Goal: Task Accomplishment & Management: Complete application form

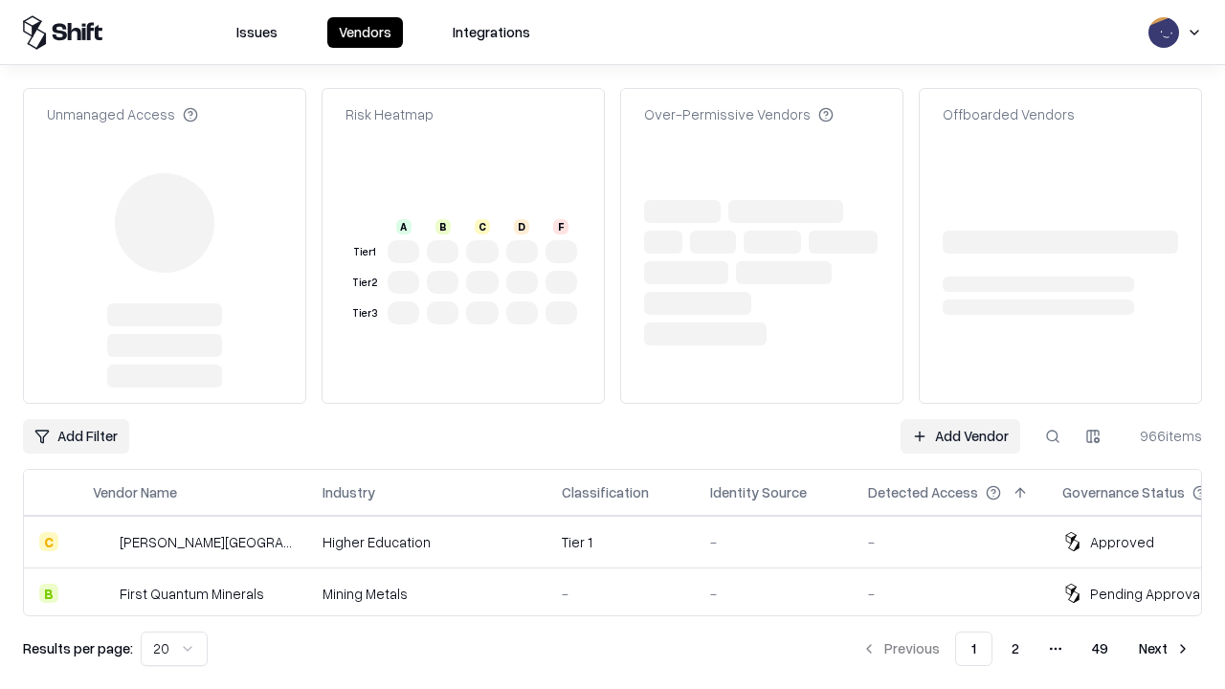
click at [960, 419] on link "Add Vendor" at bounding box center [961, 436] width 120 height 34
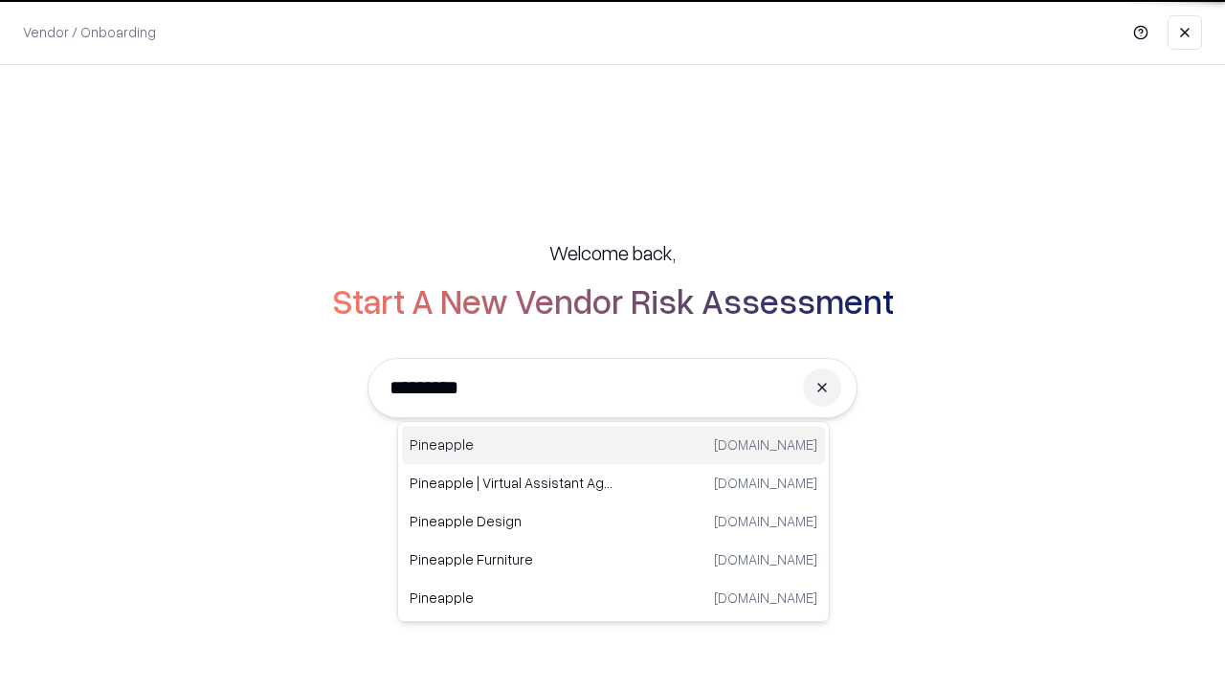
click at [614, 445] on div "Pineapple [DOMAIN_NAME]" at bounding box center [613, 445] width 423 height 38
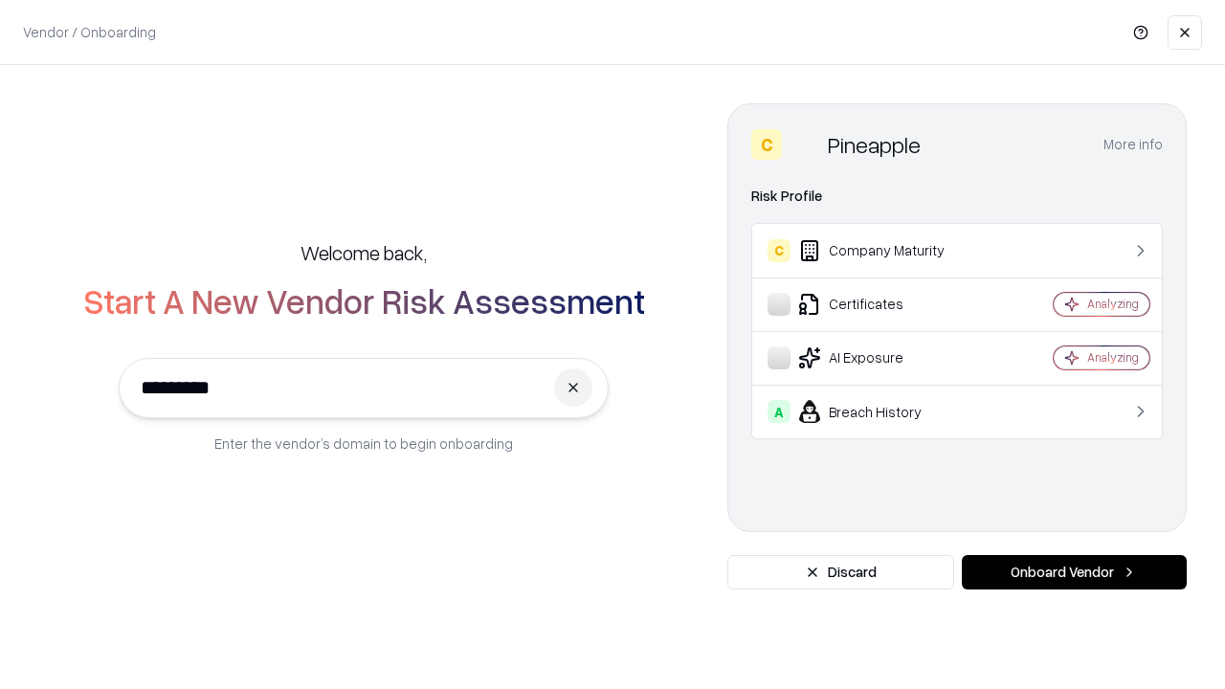
type input "*********"
click at [1074, 573] on button "Onboard Vendor" at bounding box center [1074, 572] width 225 height 34
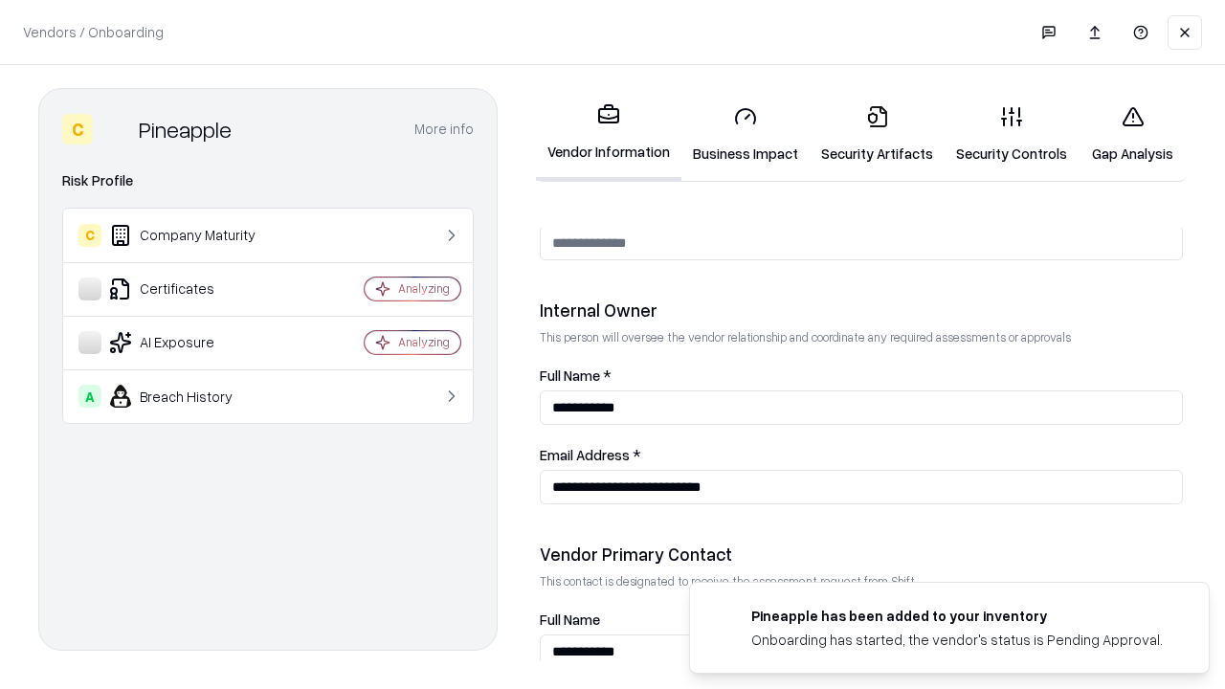
scroll to position [992, 0]
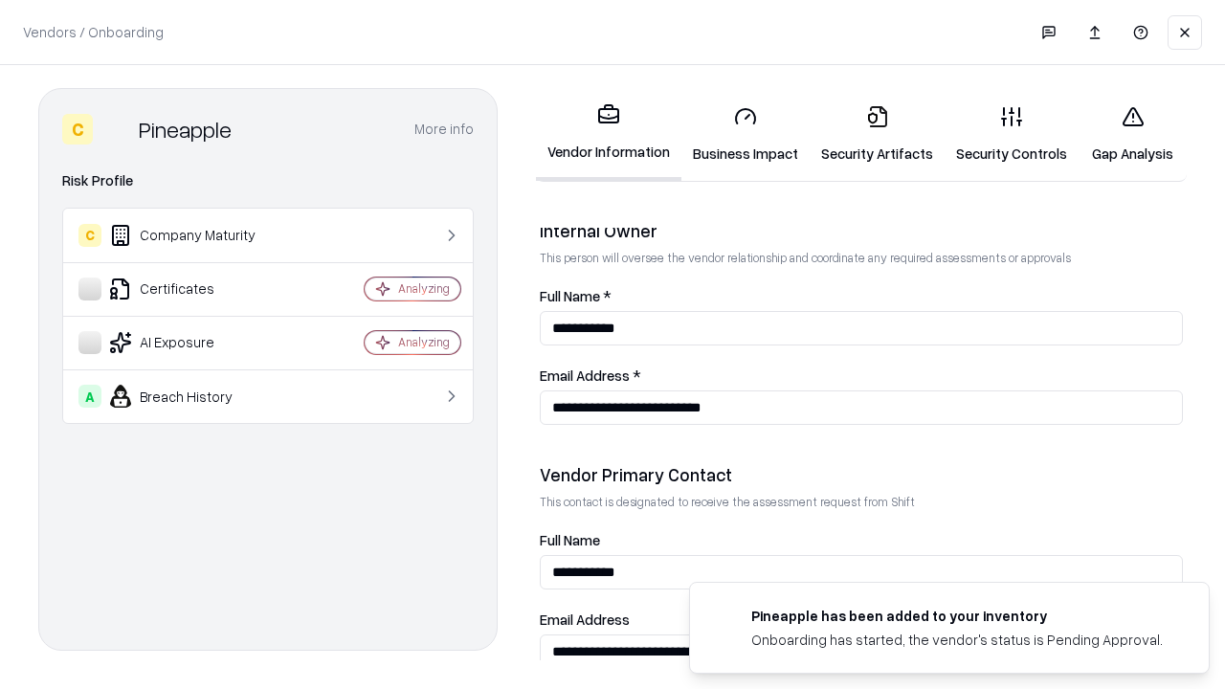
click at [746, 134] on link "Business Impact" at bounding box center [746, 134] width 128 height 89
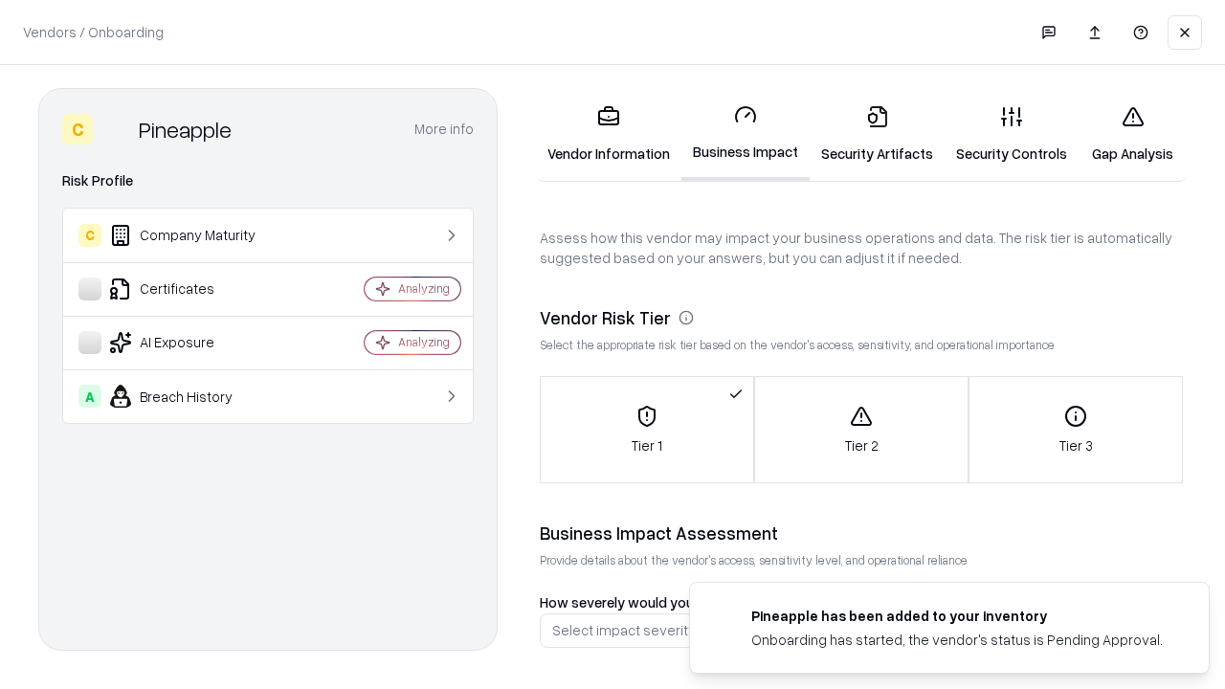
click at [877, 134] on link "Security Artifacts" at bounding box center [877, 134] width 135 height 89
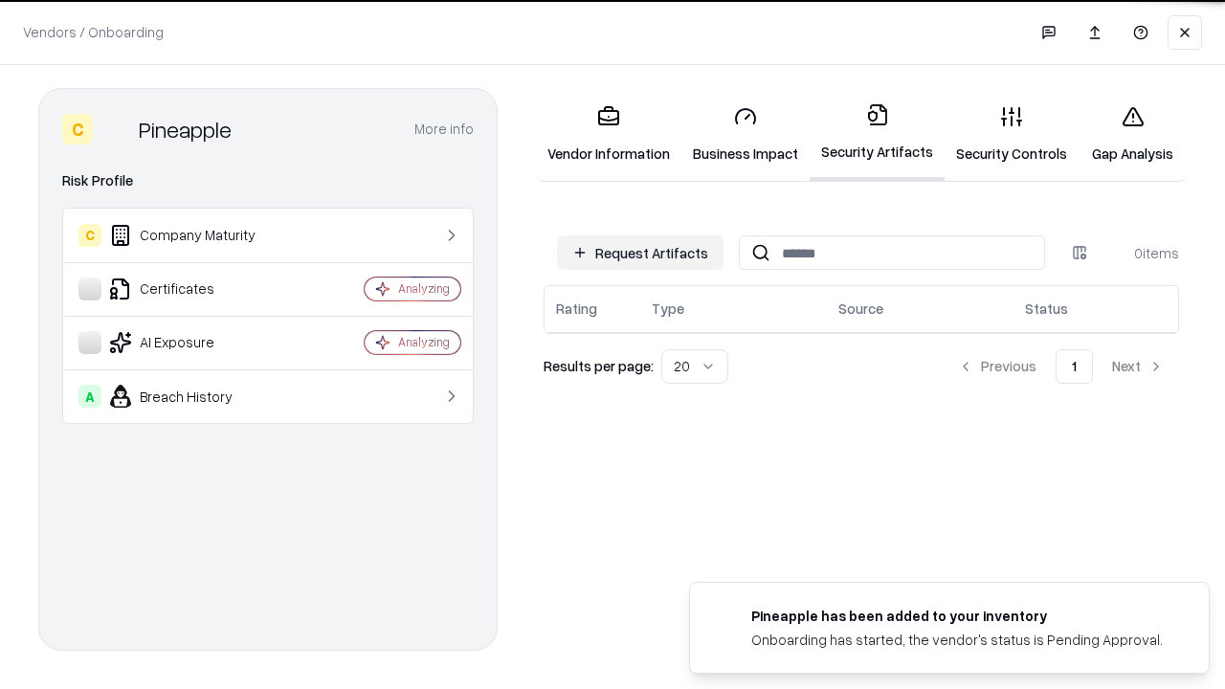
click at [641, 253] on button "Request Artifacts" at bounding box center [640, 253] width 167 height 34
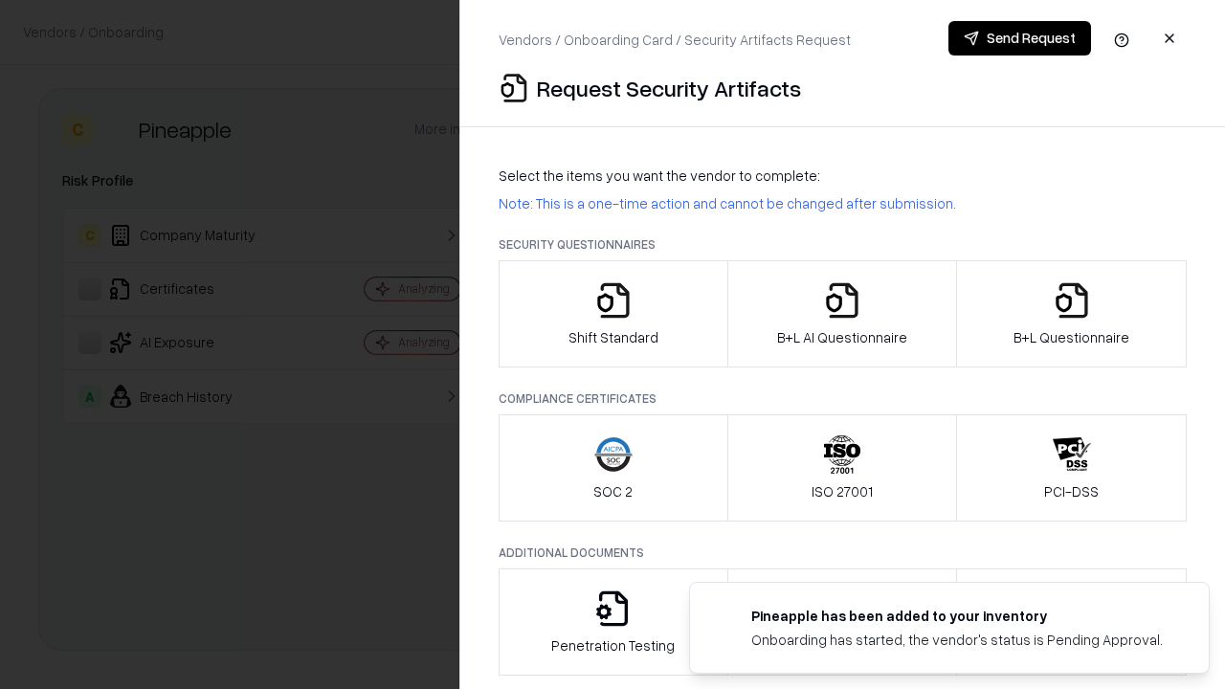
click at [613, 314] on icon "button" at bounding box center [614, 300] width 38 height 38
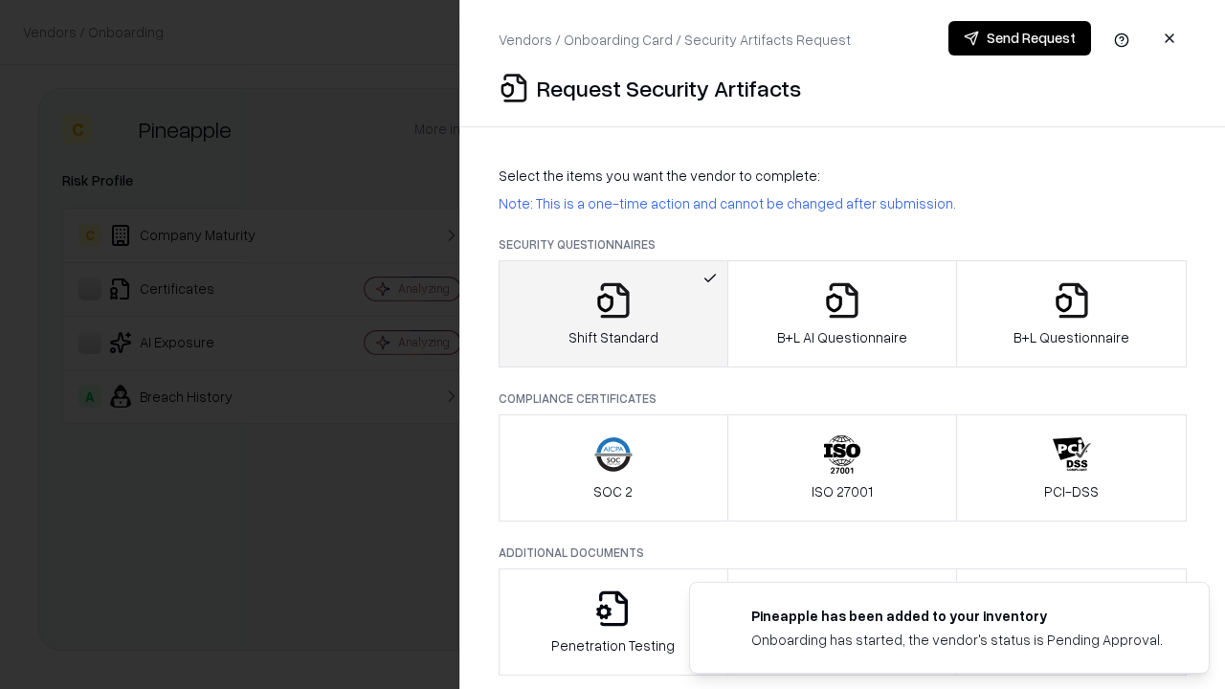
click at [1020, 38] on button "Send Request" at bounding box center [1020, 38] width 143 height 34
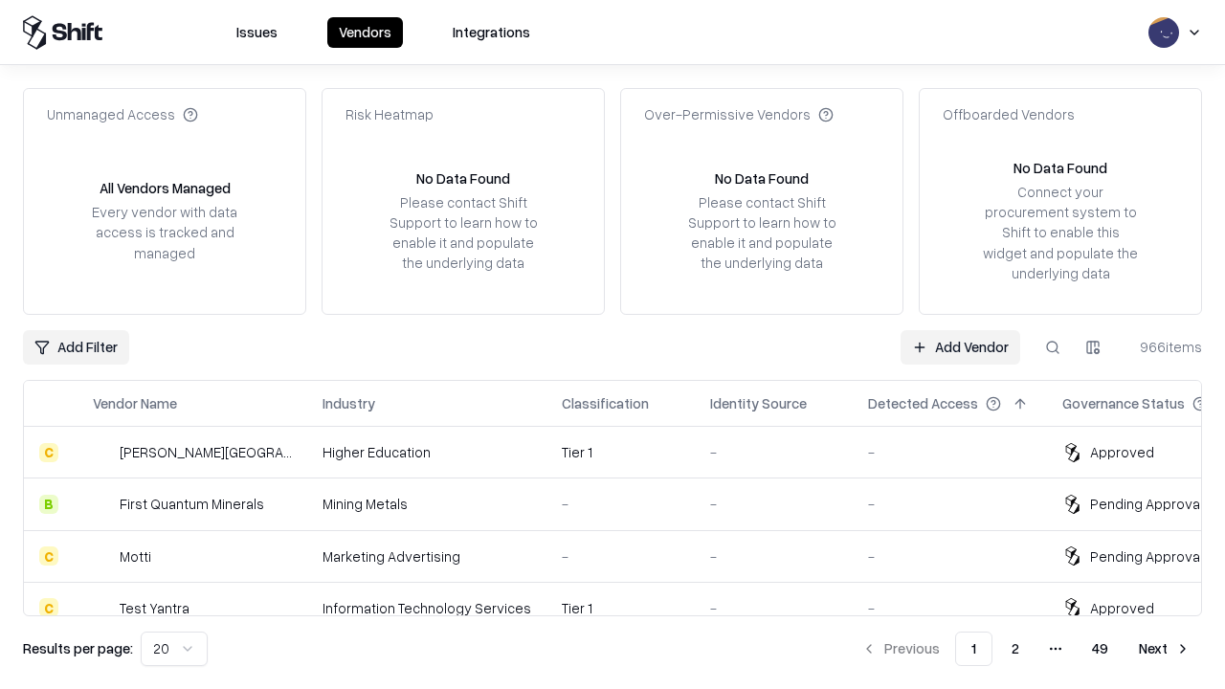
click at [1053, 347] on button at bounding box center [1053, 347] width 34 height 34
type input "*********"
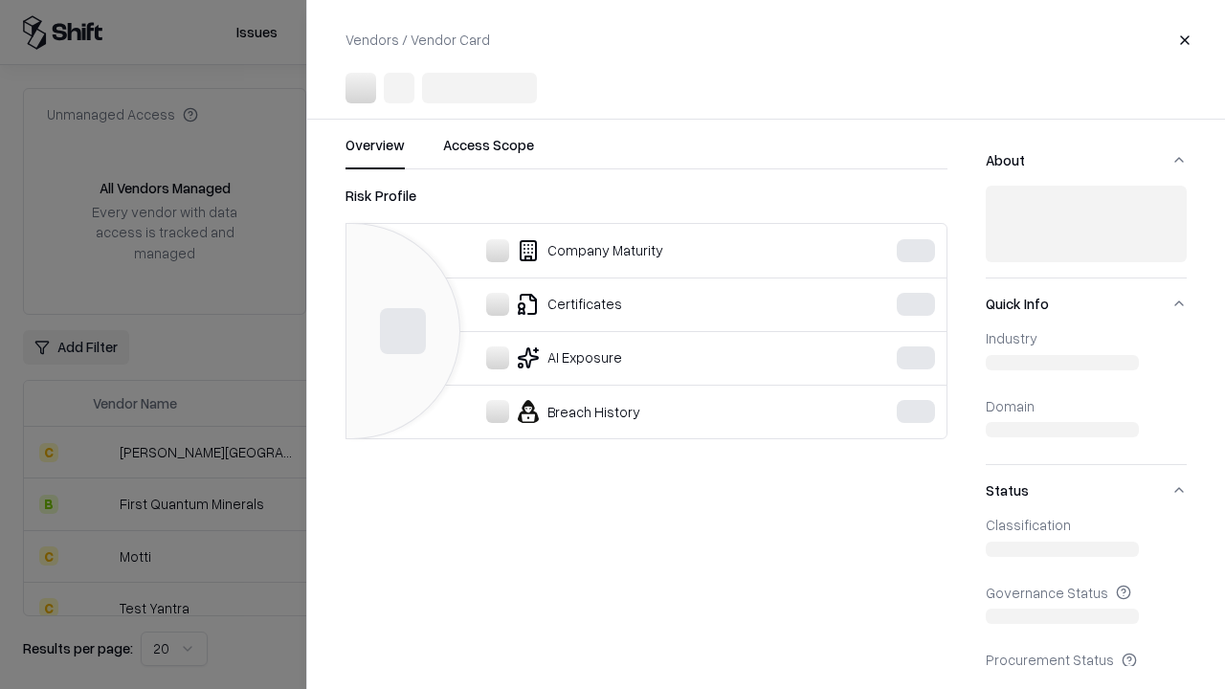
scroll to position [369, 0]
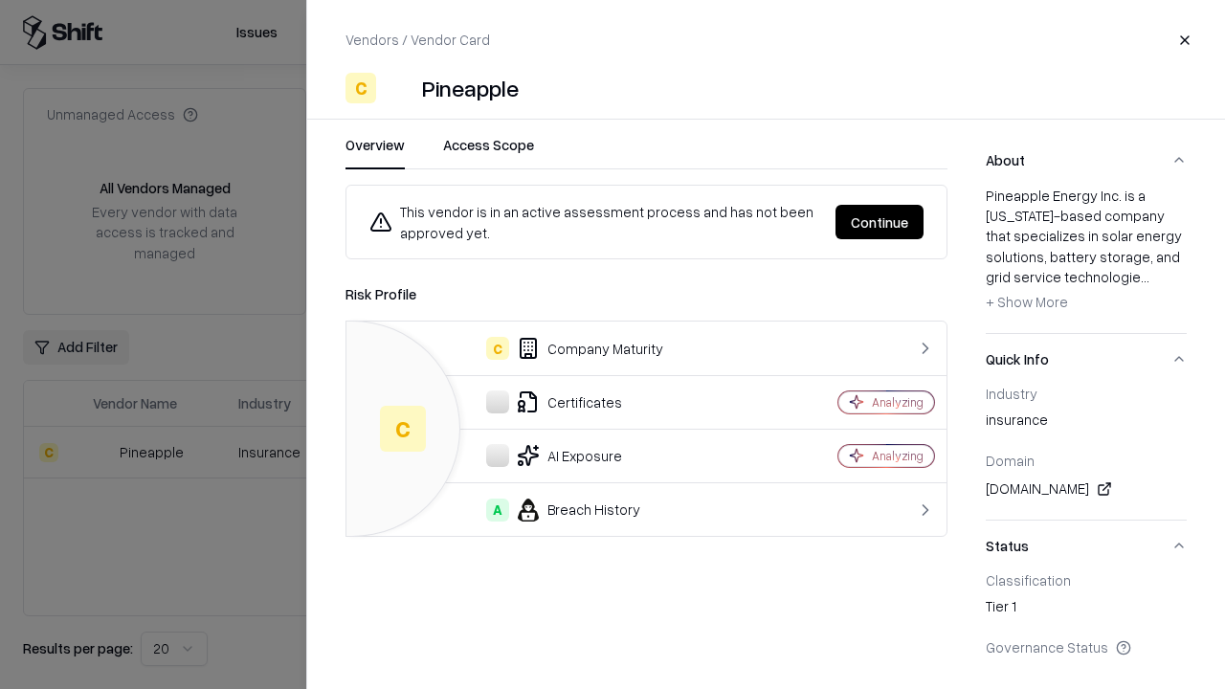
click at [880, 222] on button "Continue" at bounding box center [880, 222] width 88 height 34
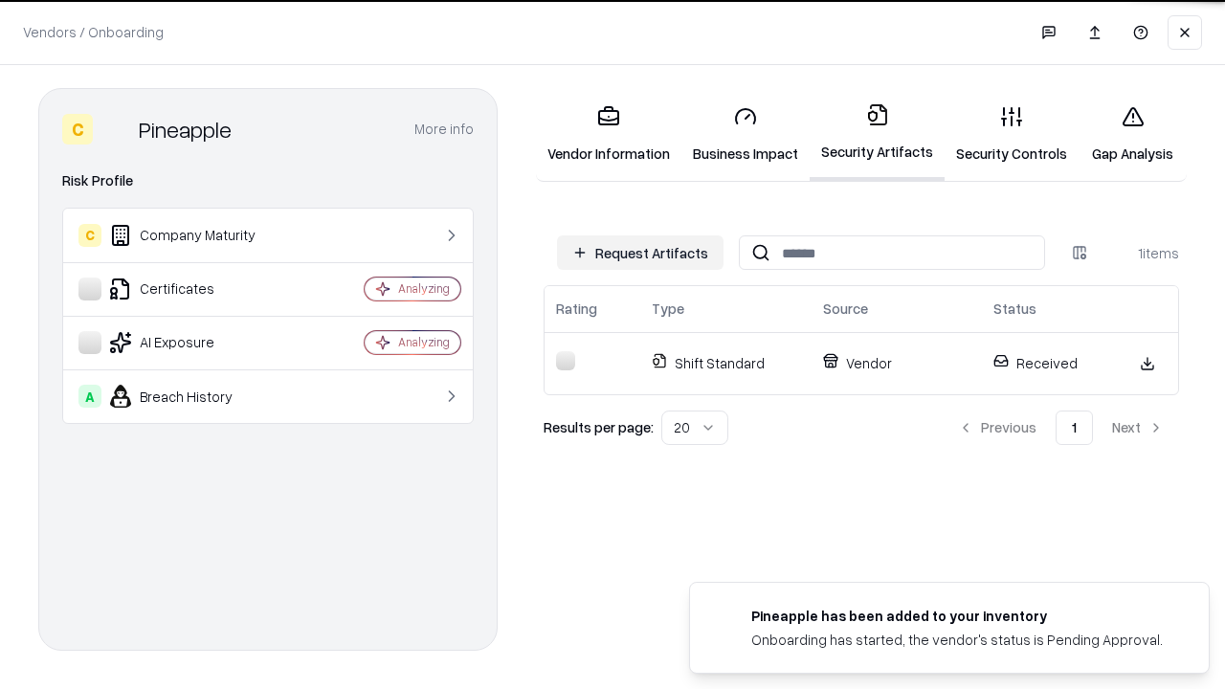
click at [1133, 134] on link "Gap Analysis" at bounding box center [1133, 134] width 108 height 89
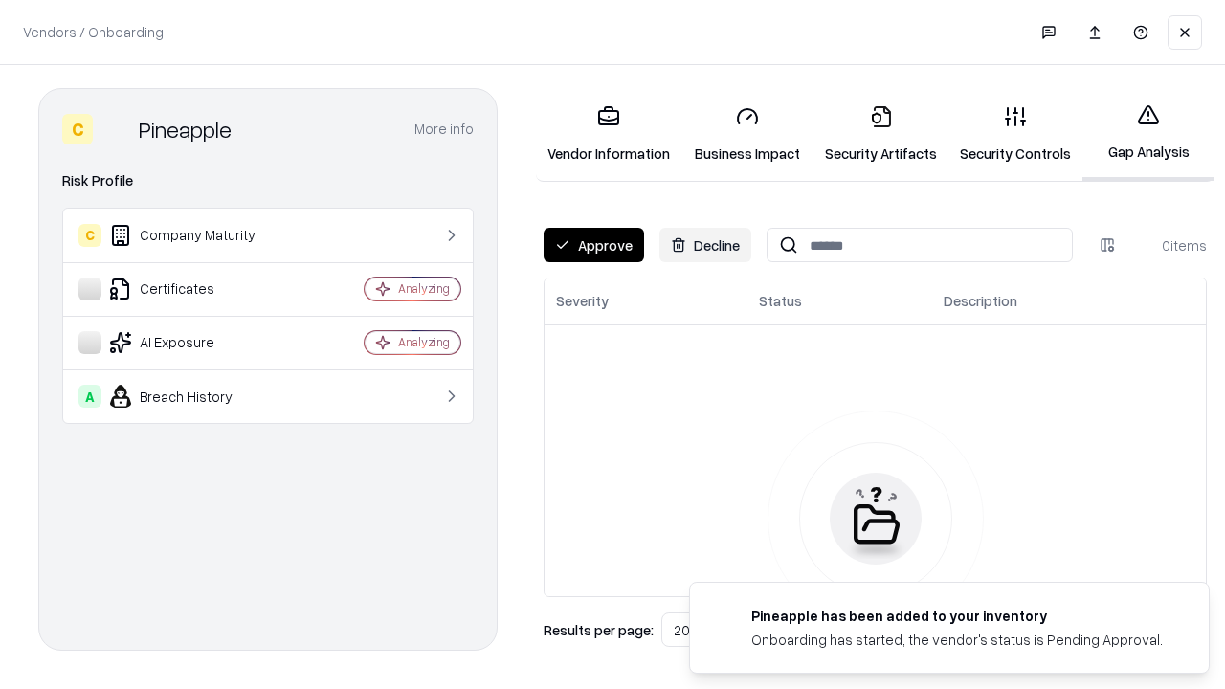
click at [594, 245] on button "Approve" at bounding box center [594, 245] width 101 height 34
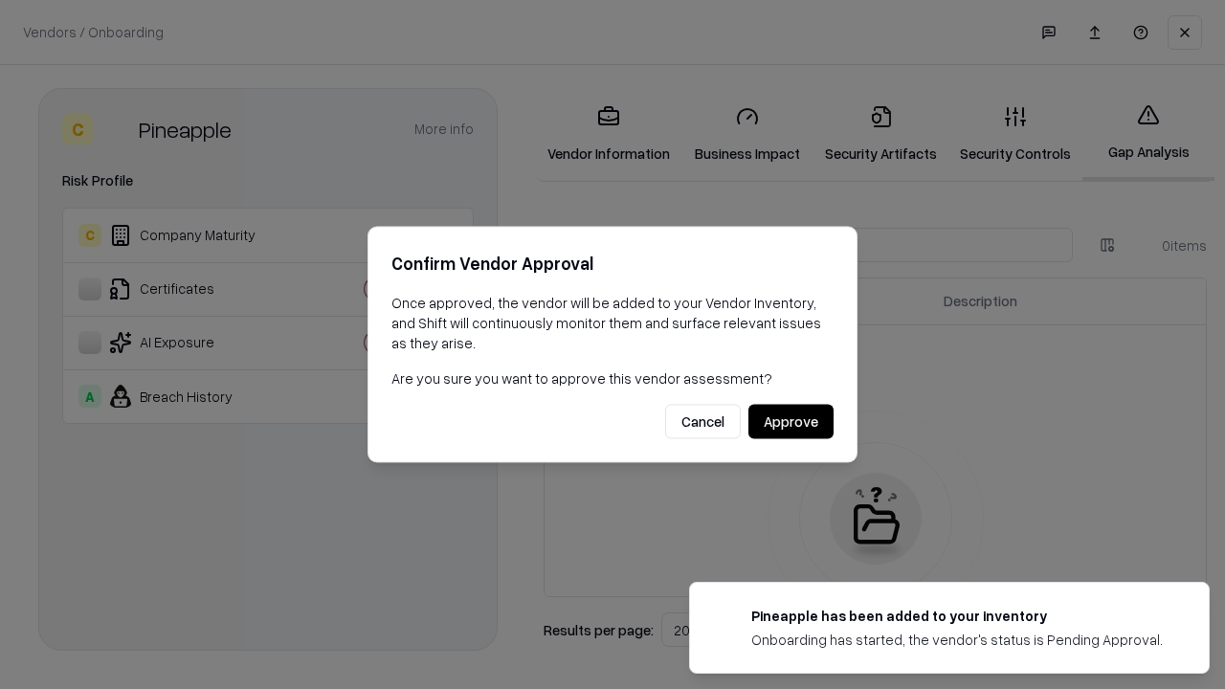
click at [791, 421] on button "Approve" at bounding box center [791, 422] width 85 height 34
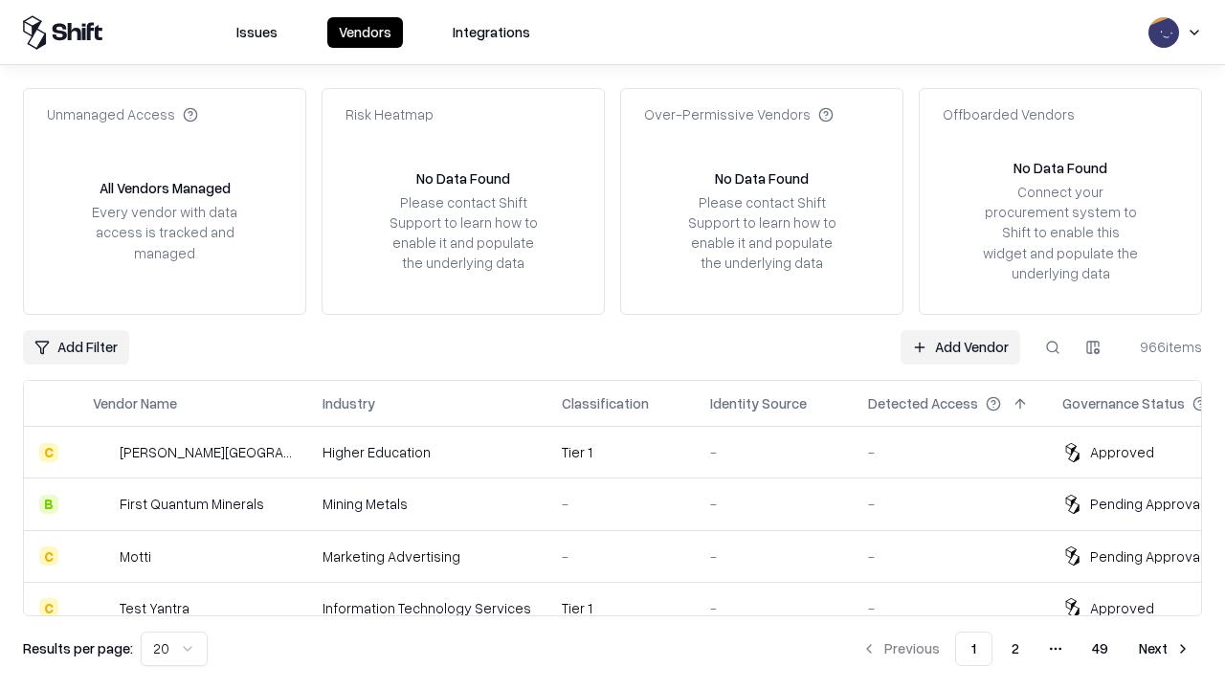
type input "*********"
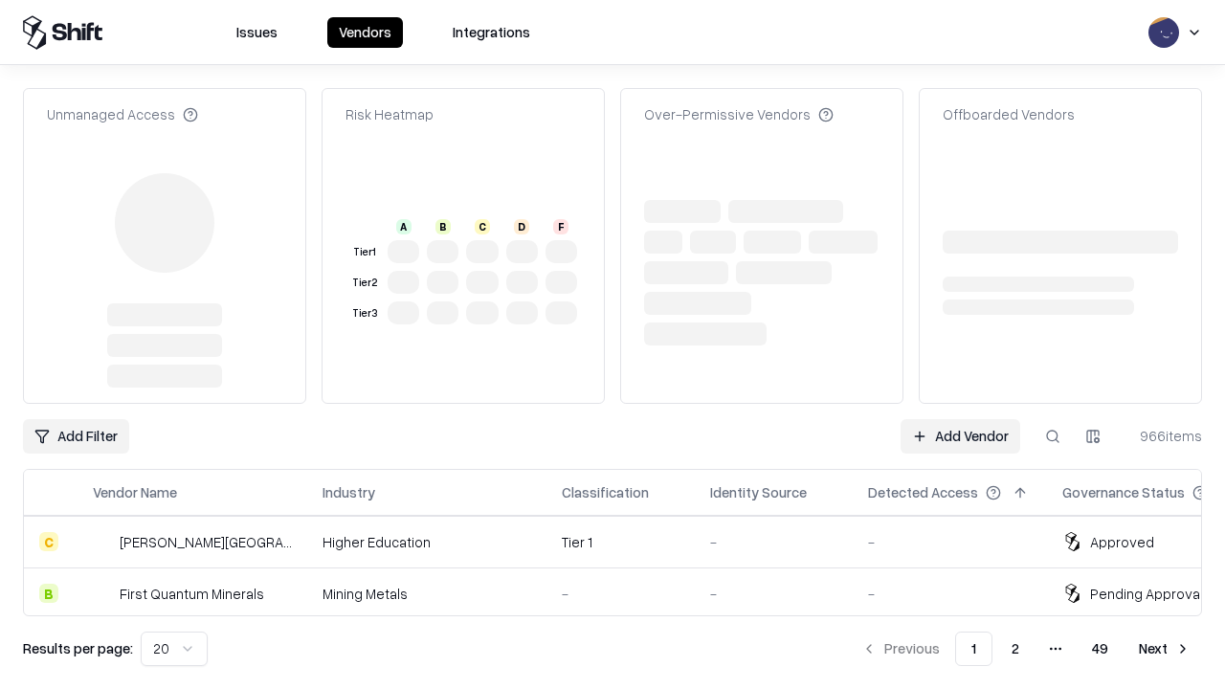
click at [960, 437] on link "Add Vendor" at bounding box center [961, 436] width 120 height 34
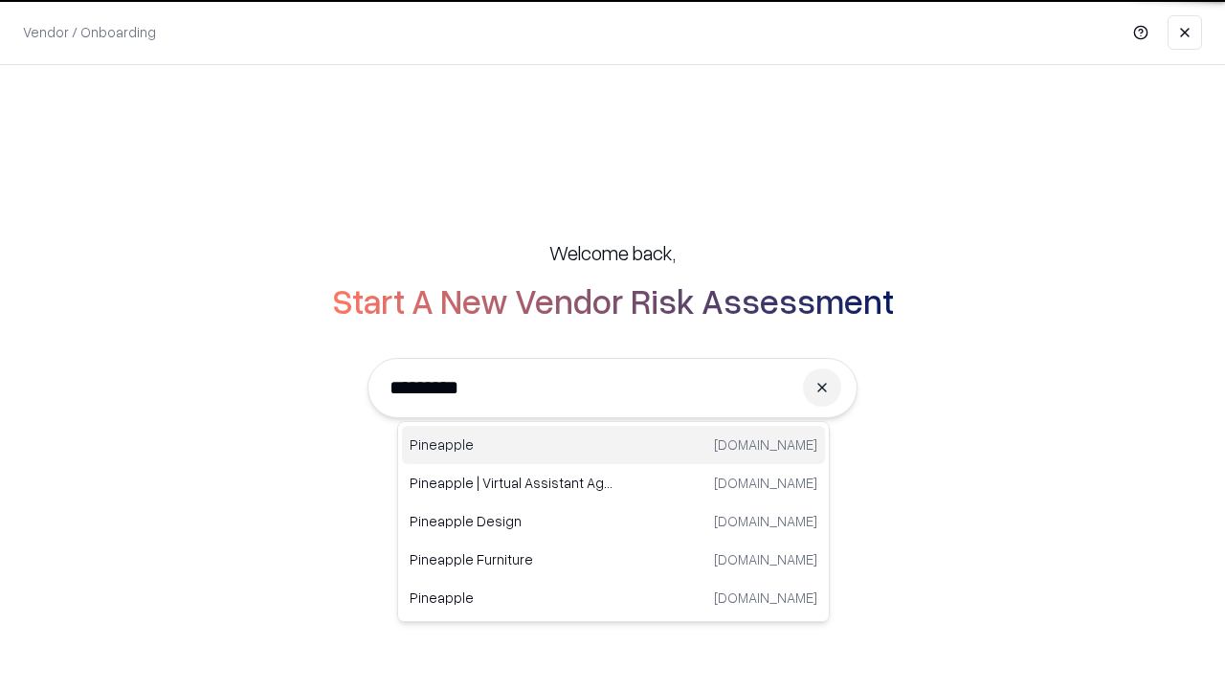
click at [614, 445] on div "Pineapple [DOMAIN_NAME]" at bounding box center [613, 445] width 423 height 38
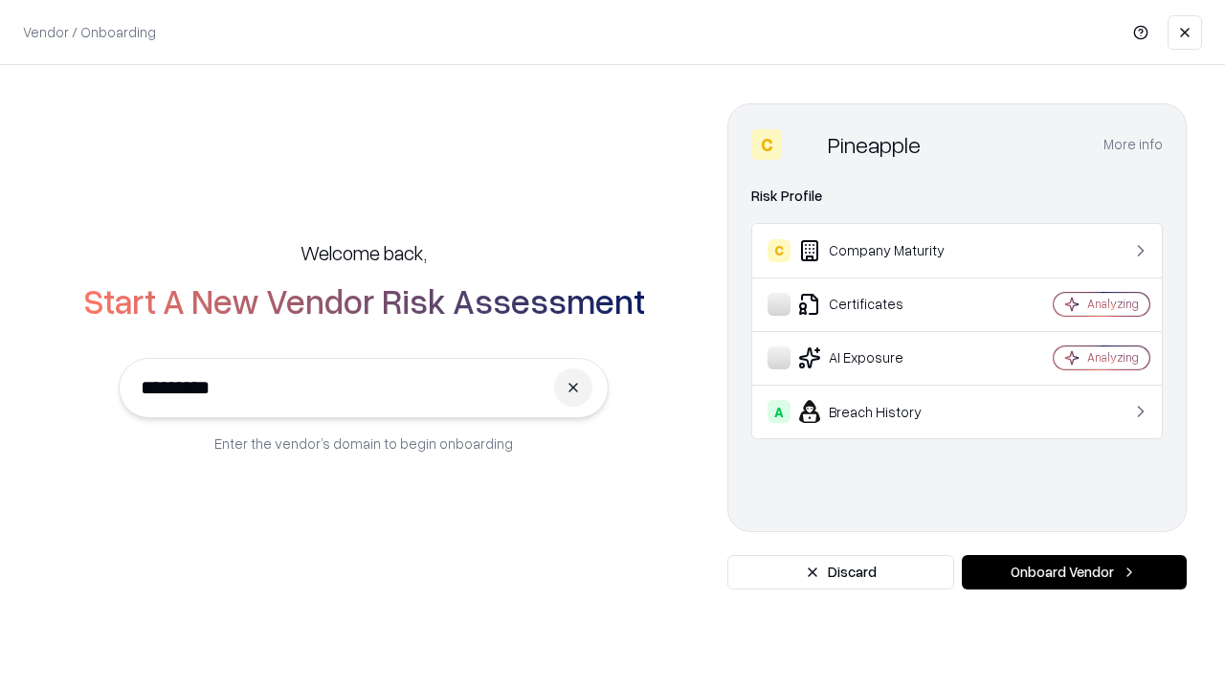
type input "*********"
click at [1074, 573] on button "Onboard Vendor" at bounding box center [1074, 572] width 225 height 34
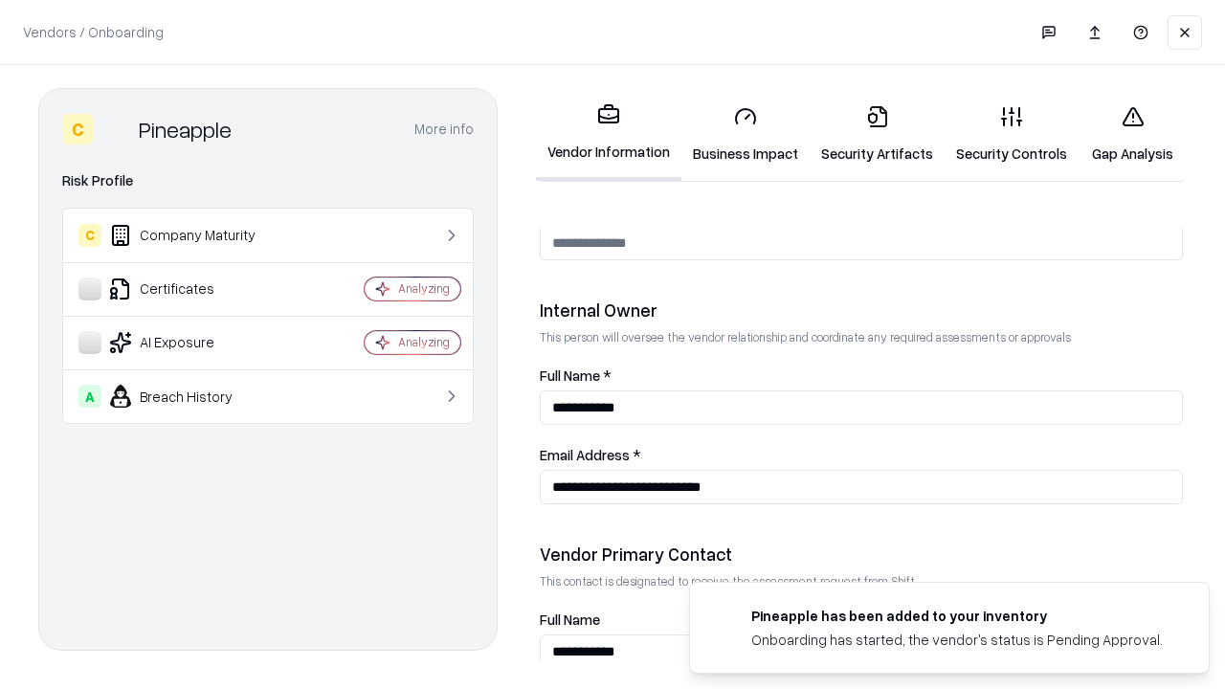
scroll to position [992, 0]
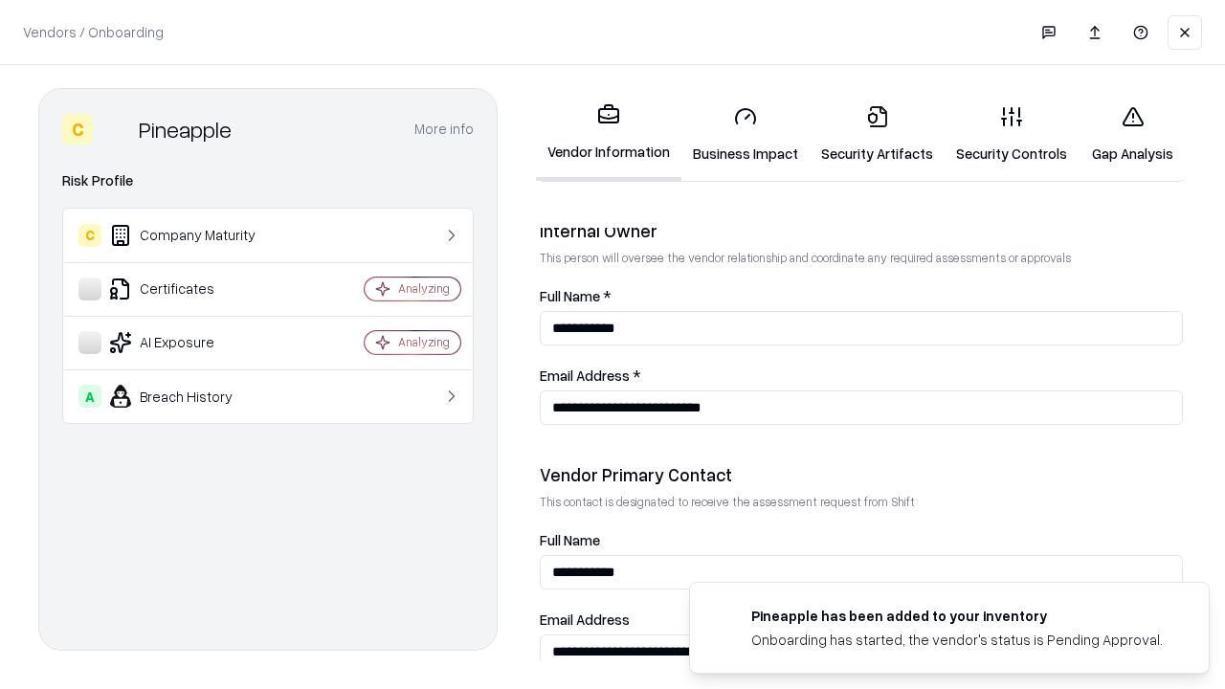
click at [1133, 134] on link "Gap Analysis" at bounding box center [1133, 134] width 108 height 89
